Goal: Information Seeking & Learning: Compare options

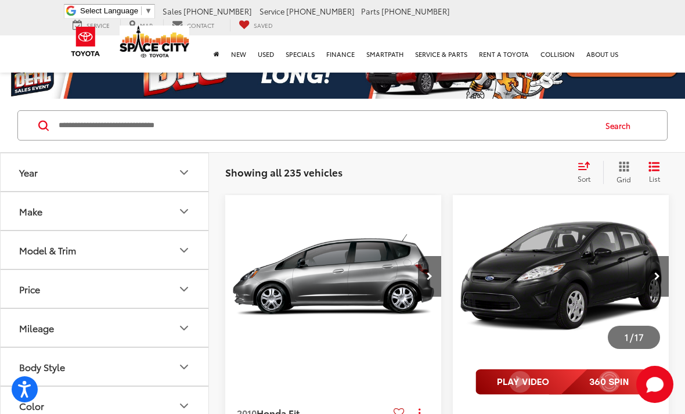
scroll to position [31, 0]
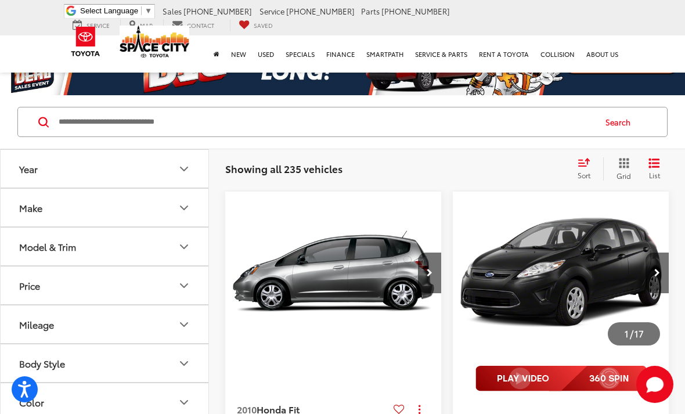
click at [469, 178] on div "Showing all 235 vehicles Clear All + 0 test Sort Price: High to Low Price: Low …" at bounding box center [447, 168] width 444 height 23
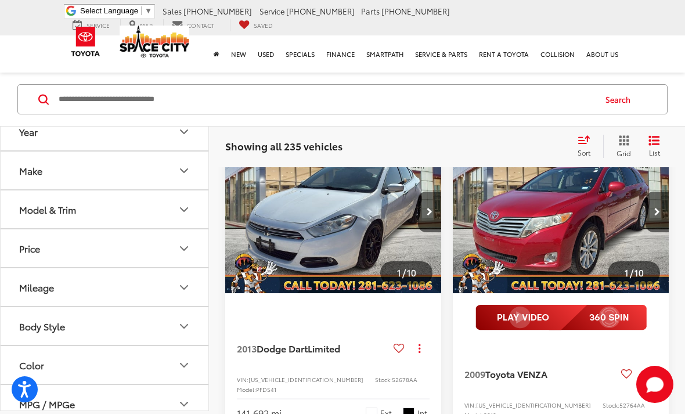
scroll to position [1315, 0]
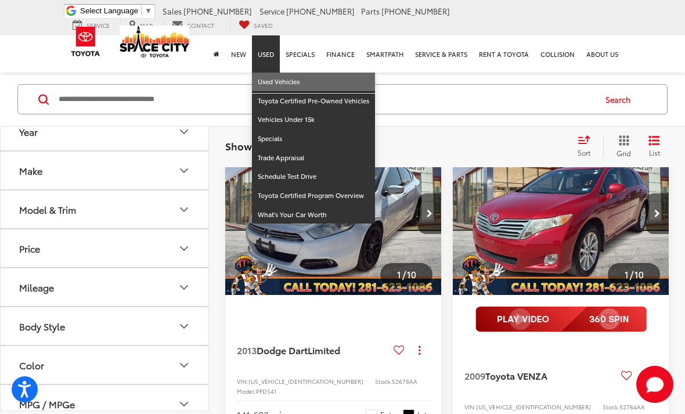
click at [304, 88] on link "Used Vehicles" at bounding box center [313, 82] width 123 height 19
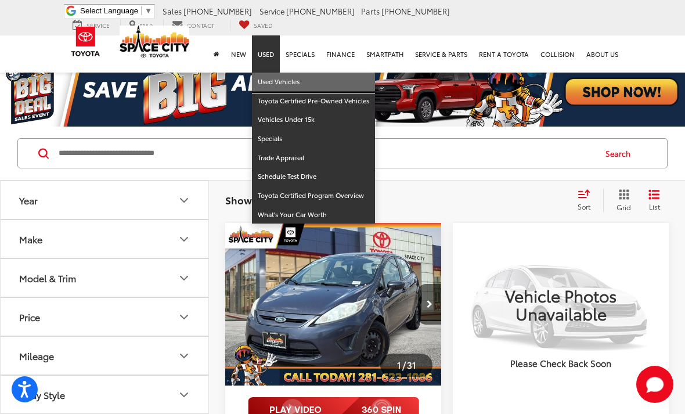
click at [297, 78] on link "Used Vehicles" at bounding box center [313, 82] width 123 height 19
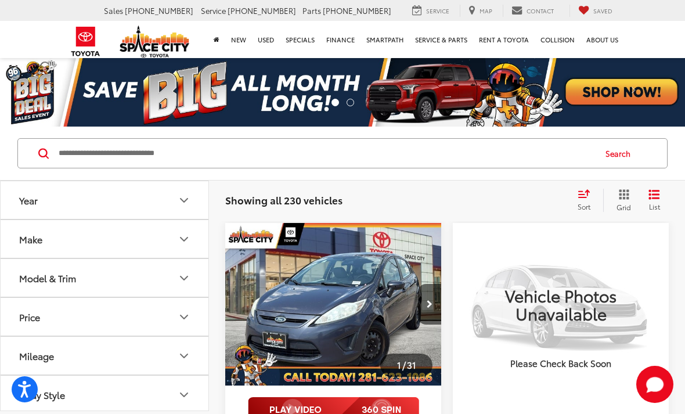
click at [264, 161] on input "Search by Make, Model, or Keyword" at bounding box center [325, 153] width 537 height 28
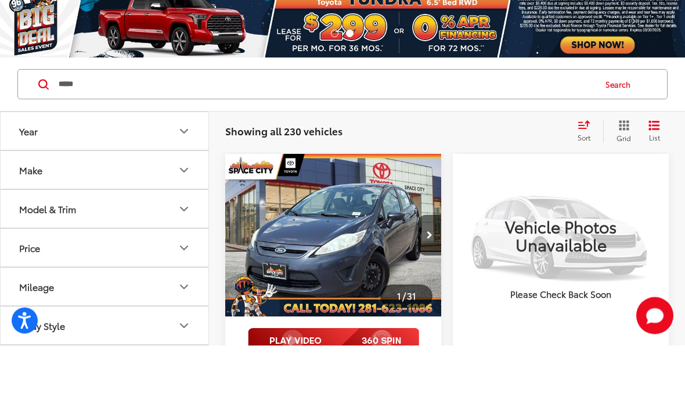
type input "*****"
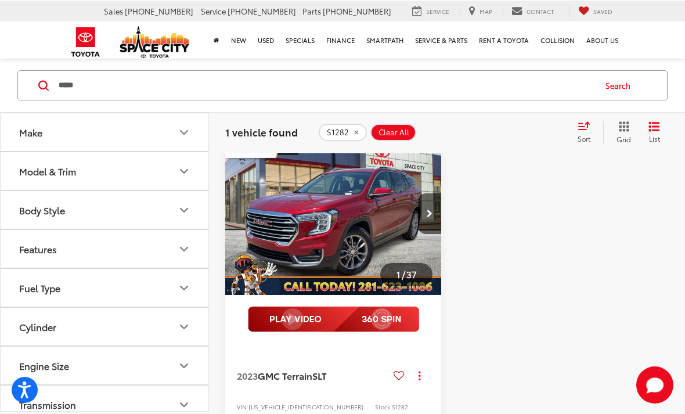
scroll to position [91, 0]
click at [312, 375] on span "GMC Terrain" at bounding box center [285, 375] width 55 height 13
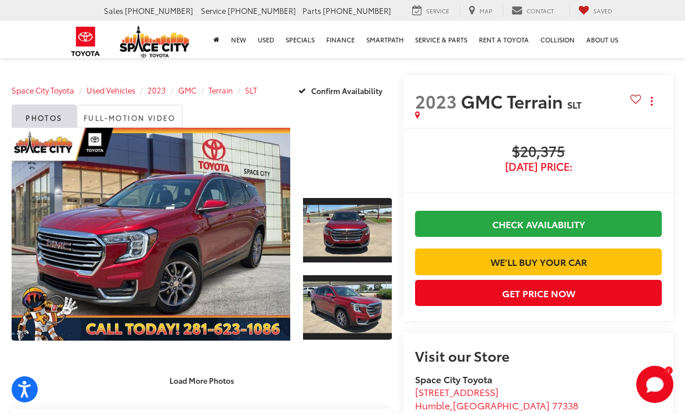
click at [123, 95] on span "Used Vehicles" at bounding box center [111, 90] width 49 height 10
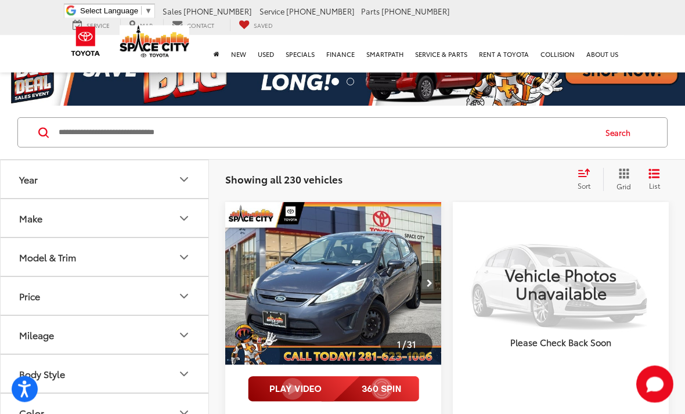
scroll to position [27, 0]
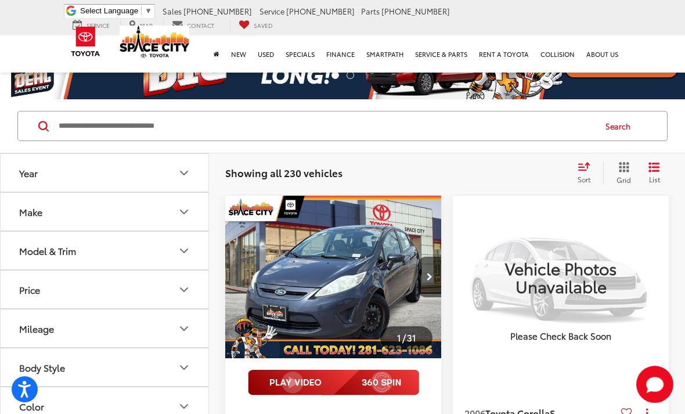
click at [181, 359] on button "Body Style" at bounding box center [105, 367] width 209 height 38
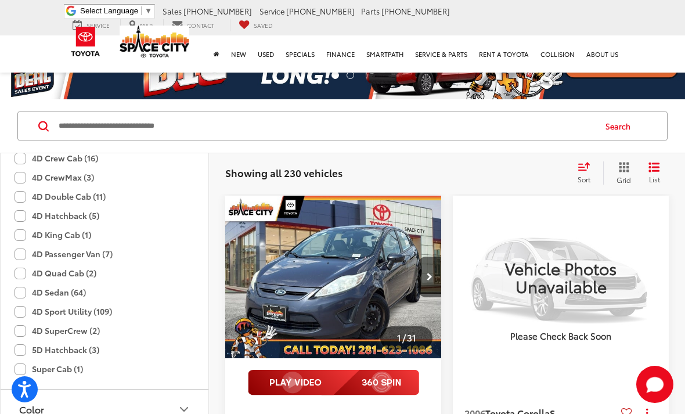
scroll to position [310, 0]
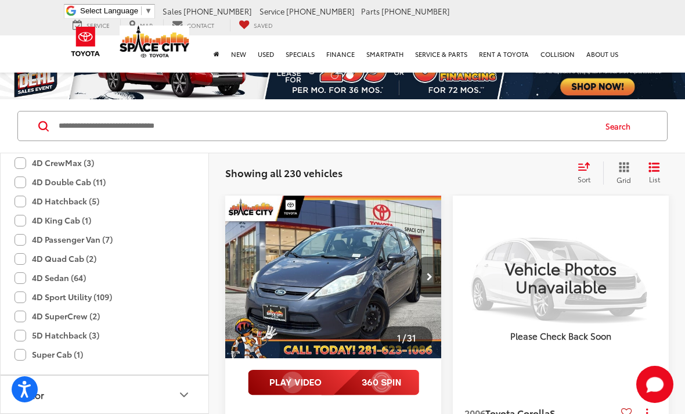
click at [105, 300] on label "4D Sport Utility (109)" at bounding box center [64, 296] width 98 height 19
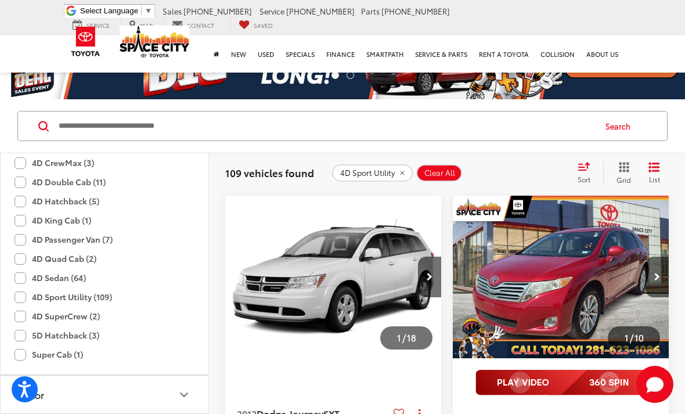
click at [646, 403] on icon "Start Chat" at bounding box center [654, 384] width 37 height 37
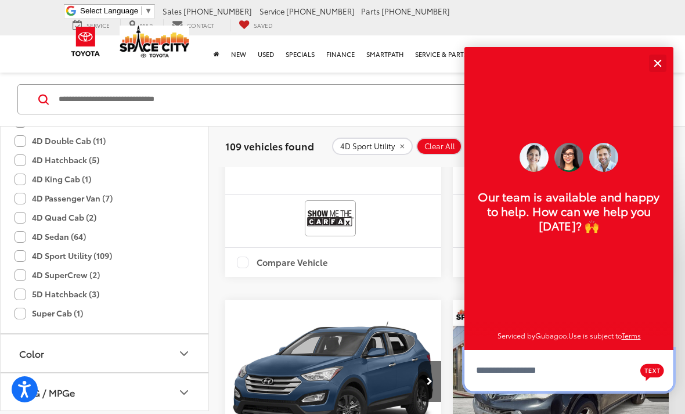
scroll to position [554, 0]
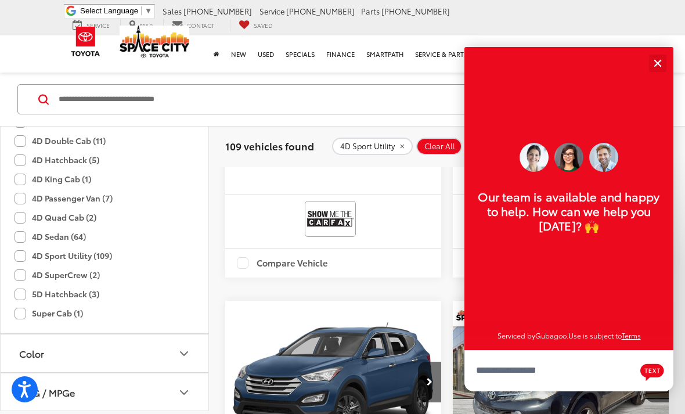
click at [653, 55] on button "Close" at bounding box center [657, 63] width 25 height 25
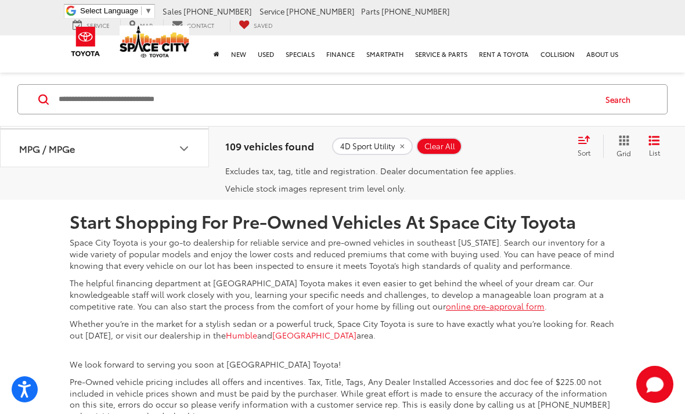
click at [459, 124] on link "2" at bounding box center [468, 113] width 18 height 21
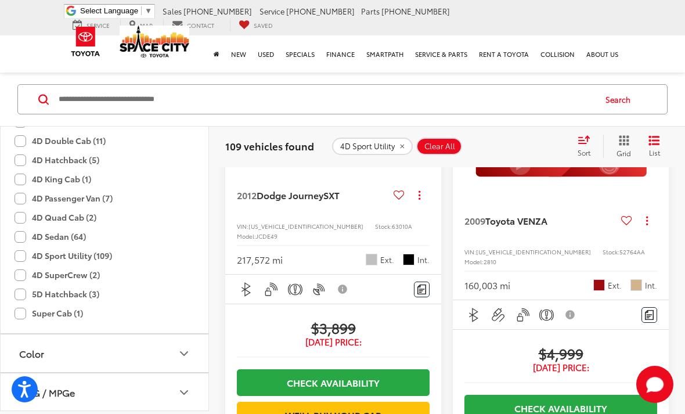
scroll to position [54, 0]
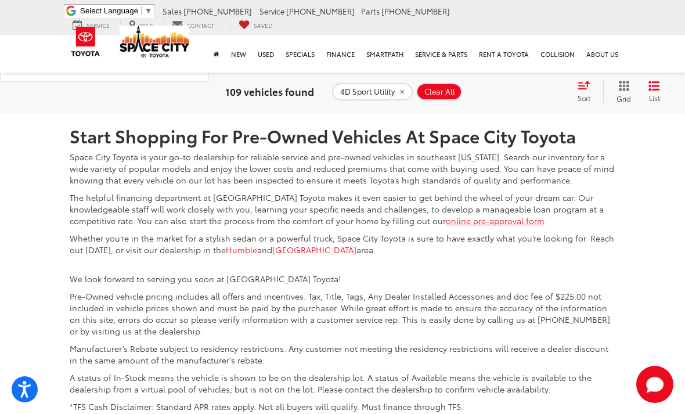
click at [477, 38] on link "3" at bounding box center [486, 27] width 18 height 21
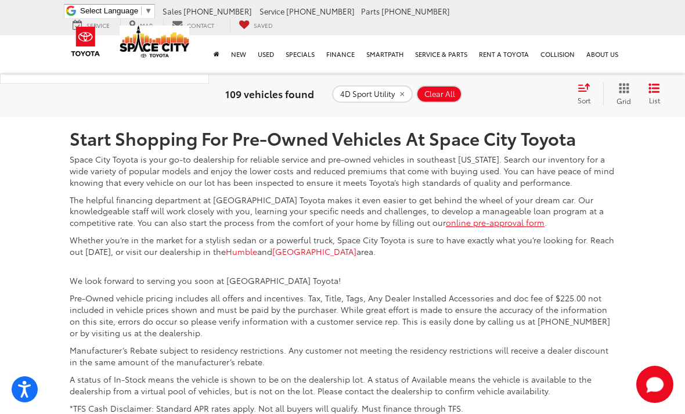
scroll to position [4094, 0]
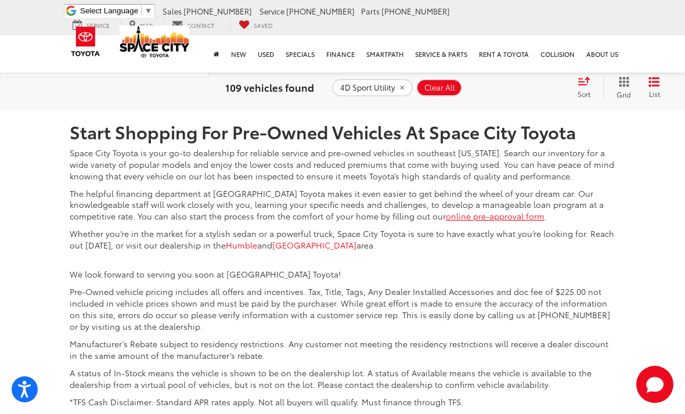
click at [494, 34] on link "4" at bounding box center [503, 23] width 18 height 21
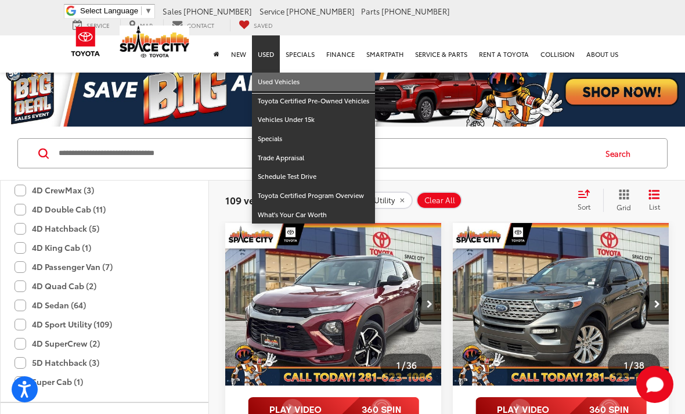
click at [297, 82] on link "Used Vehicles" at bounding box center [313, 82] width 123 height 19
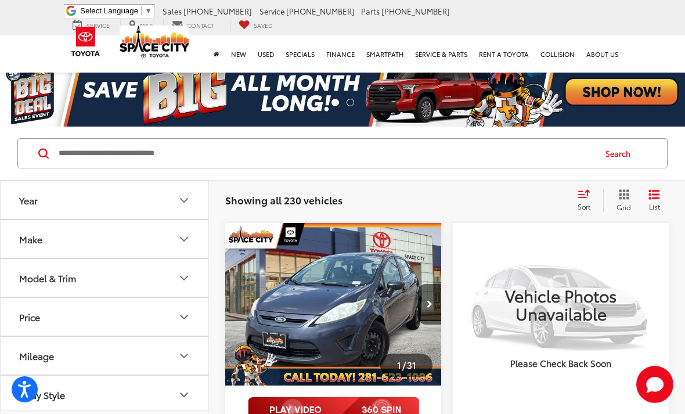
click at [223, 149] on input "Search by Make, Model, or Keyword" at bounding box center [325, 153] width 537 height 28
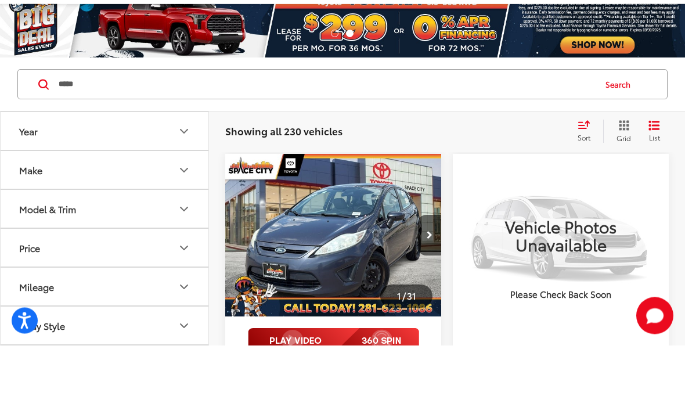
type input "*****"
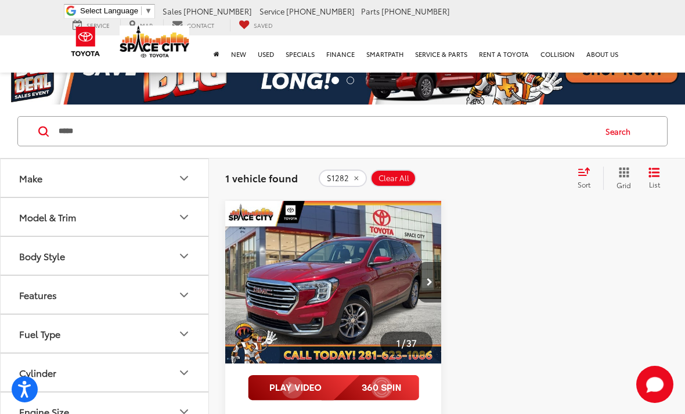
scroll to position [24, 0]
